Goal: Information Seeking & Learning: Compare options

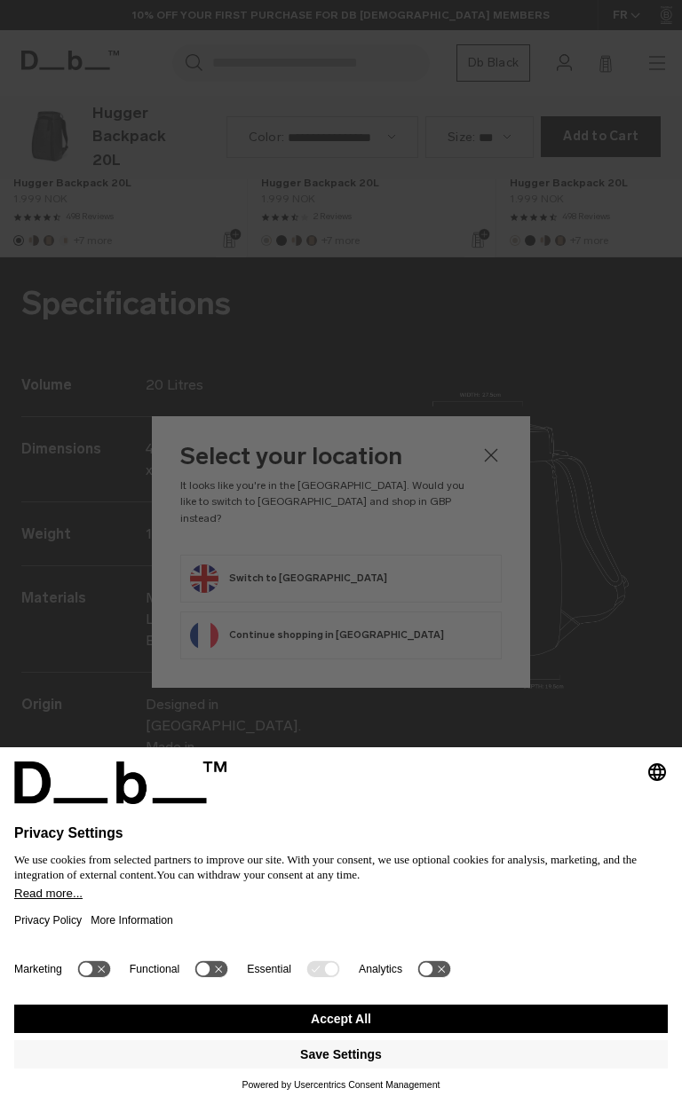
scroll to position [2209, 0]
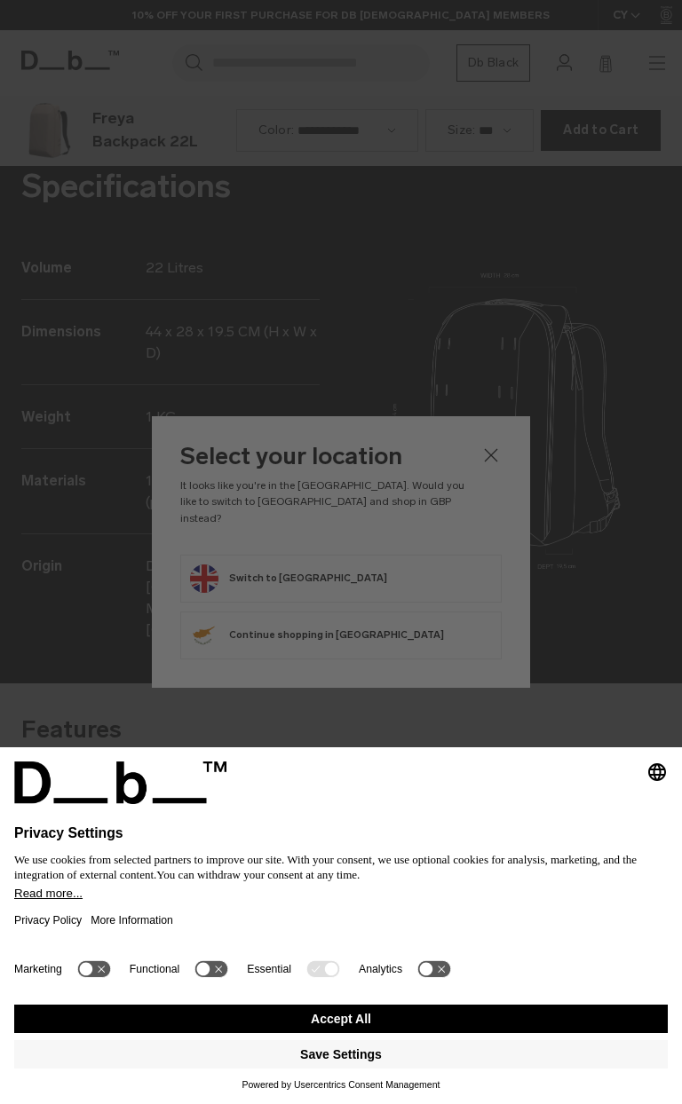
scroll to position [2209, 0]
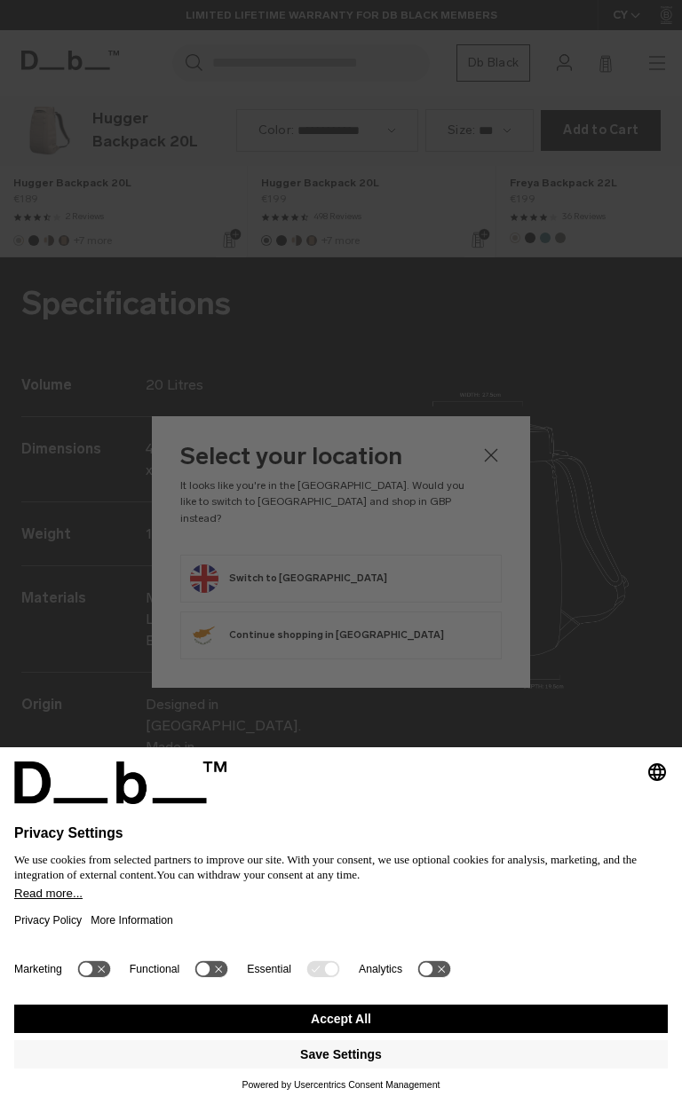
scroll to position [2209, 0]
